Goal: Task Accomplishment & Management: Manage account settings

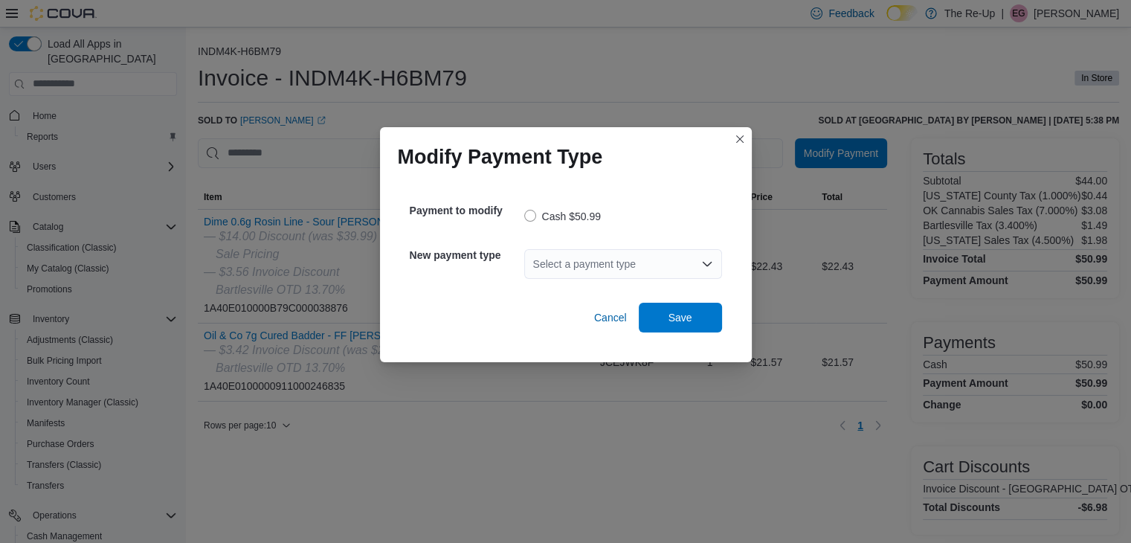
click at [650, 268] on div "Select a payment type" at bounding box center [623, 264] width 198 height 30
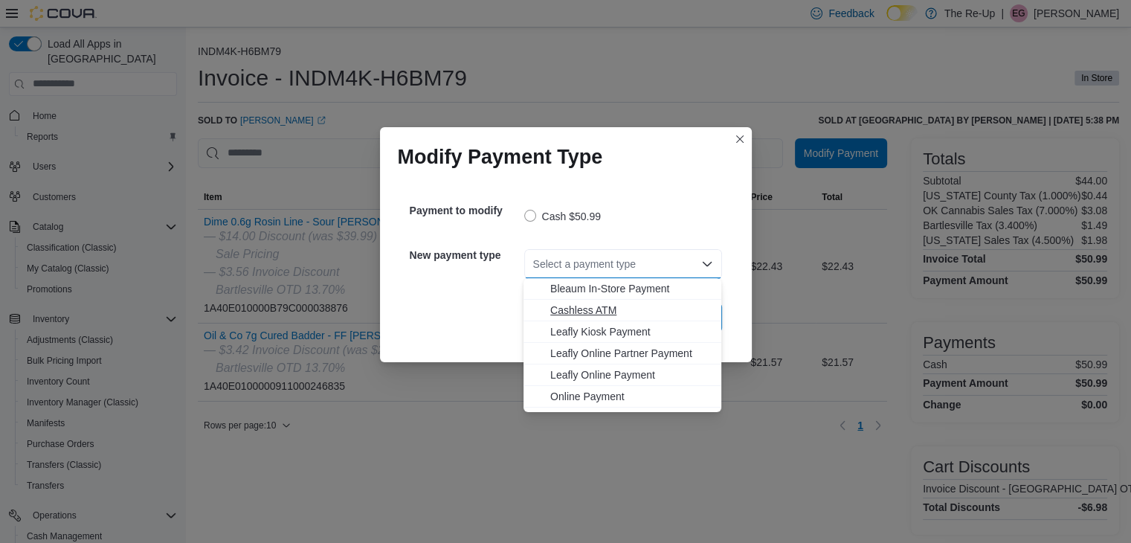
click at [598, 313] on span "Cashless ATM" at bounding box center [631, 310] width 162 height 15
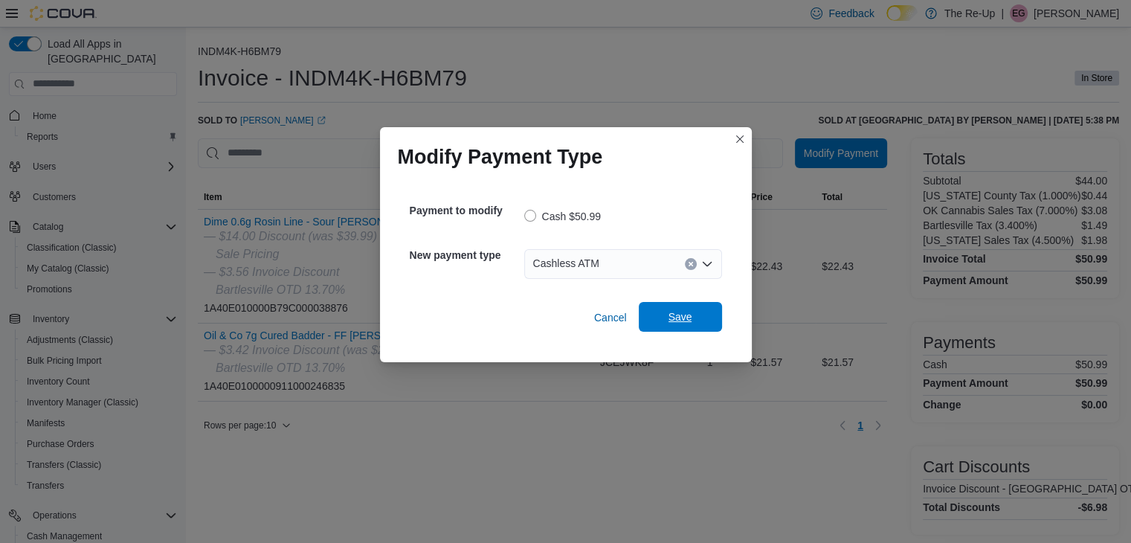
click at [682, 315] on span "Save" at bounding box center [680, 316] width 24 height 15
